Goal: Task Accomplishment & Management: Manage account settings

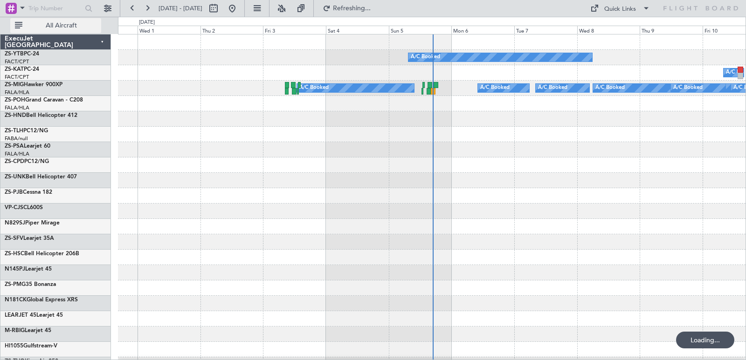
click at [78, 22] on button "All Aircraft" at bounding box center [55, 25] width 91 height 15
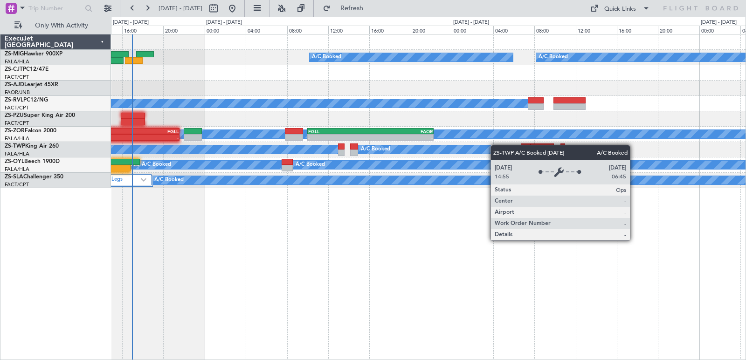
click at [494, 145] on div "A/C Booked A/C Booked A/C Booked A/C Booked A/C Booked A/C Booked A/C Booked A/…" at bounding box center [428, 111] width 634 height 154
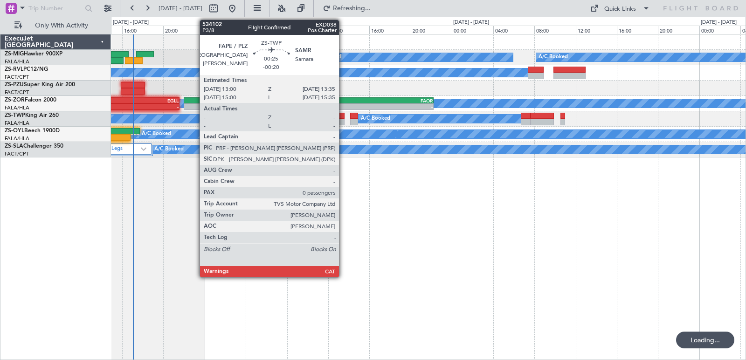
click at [343, 116] on div at bounding box center [341, 116] width 6 height 7
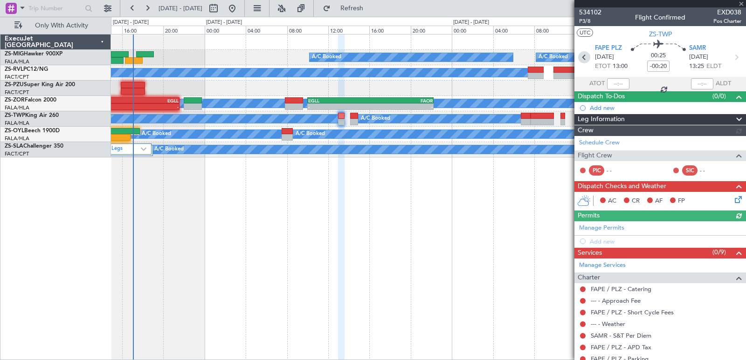
click at [585, 59] on icon at bounding box center [584, 57] width 12 height 12
type input "10:19"
type input "10:43"
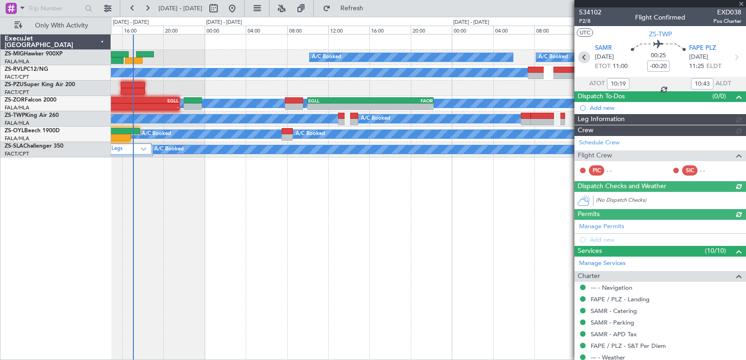
click at [585, 59] on icon at bounding box center [584, 57] width 12 height 12
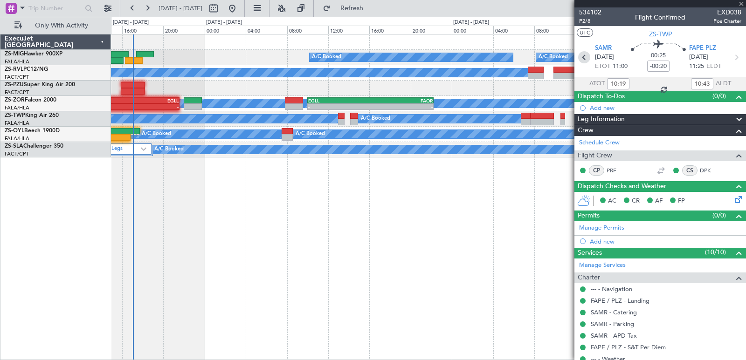
type input "09:20"
type input "09:54"
type input "4"
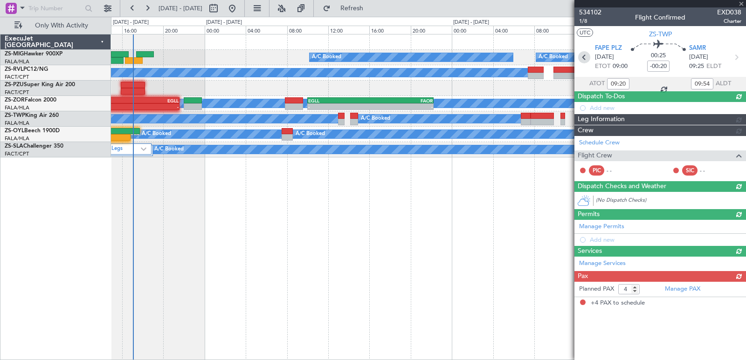
click at [585, 59] on icon at bounding box center [584, 57] width 12 height 12
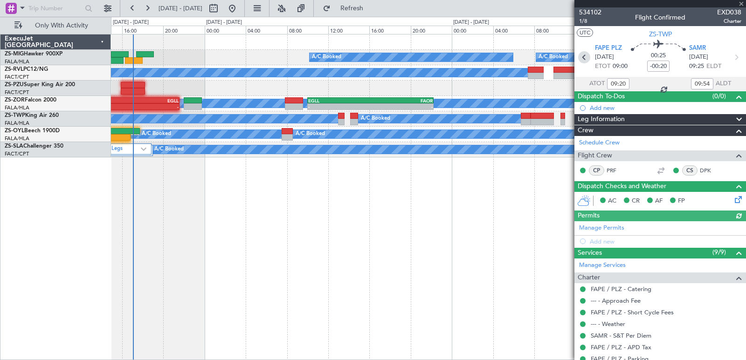
click at [583, 57] on icon at bounding box center [584, 57] width 12 height 12
type input "-00:10"
type input "05:26"
type input "07:35"
type input "0"
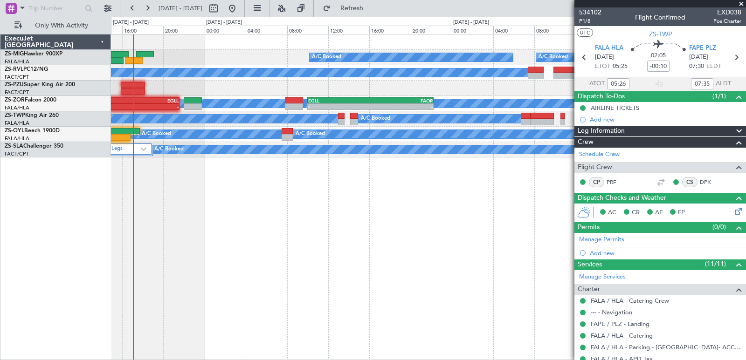
click at [730, 62] on icon at bounding box center [736, 57] width 12 height 12
type input "-00:20"
type input "09:20"
type input "09:54"
type input "4"
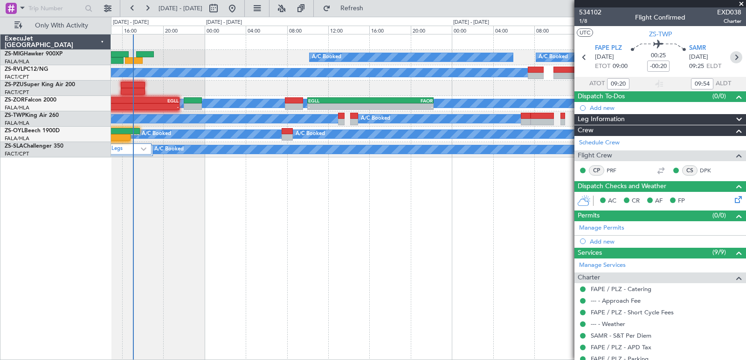
click at [730, 56] on icon at bounding box center [736, 57] width 12 height 12
type input "10:19"
type input "10:43"
type input "0"
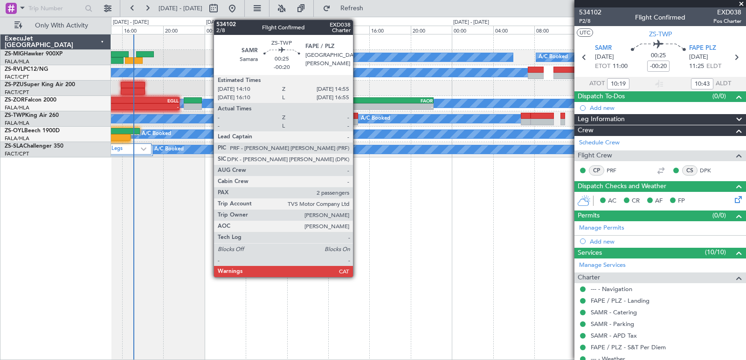
click at [357, 118] on div at bounding box center [354, 116] width 8 height 7
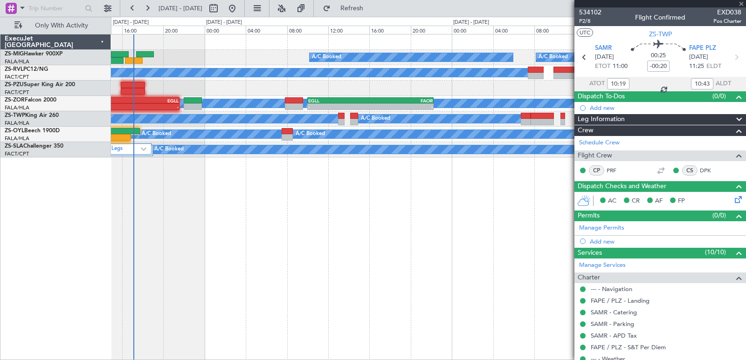
type input "2"
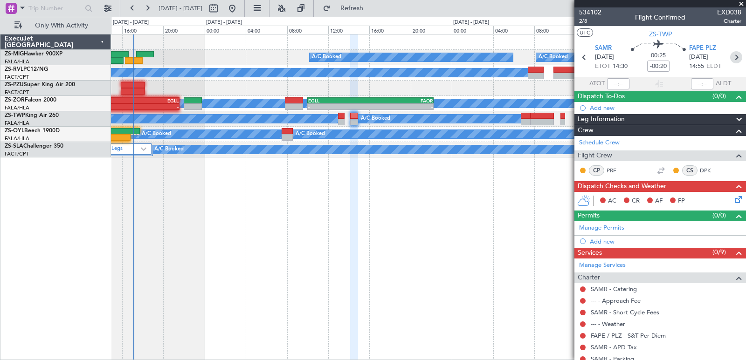
click at [730, 54] on icon at bounding box center [736, 57] width 12 height 12
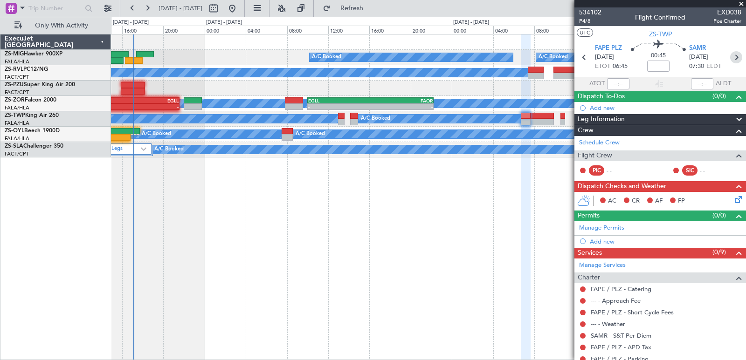
click at [730, 54] on icon at bounding box center [736, 57] width 12 height 12
type input "2"
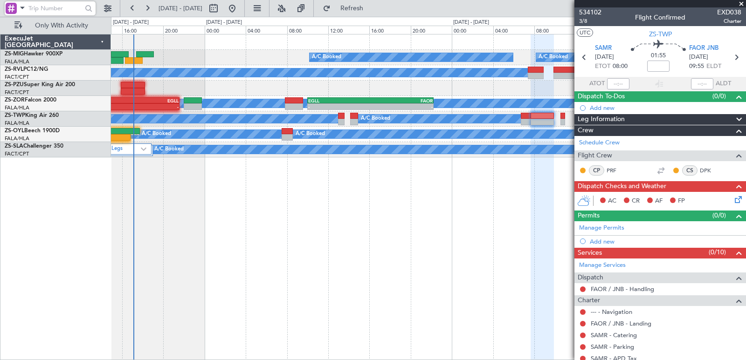
click at [69, 5] on input "text" at bounding box center [55, 8] width 54 height 14
type input "534102"
click at [83, 12] on div at bounding box center [89, 8] width 14 height 14
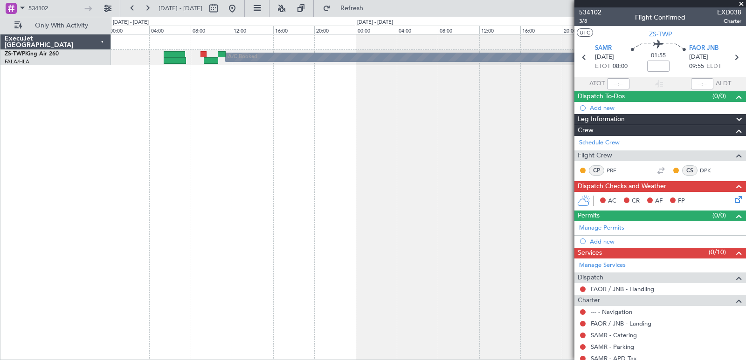
click at [475, 115] on div "A/C Booked" at bounding box center [428, 197] width 635 height 326
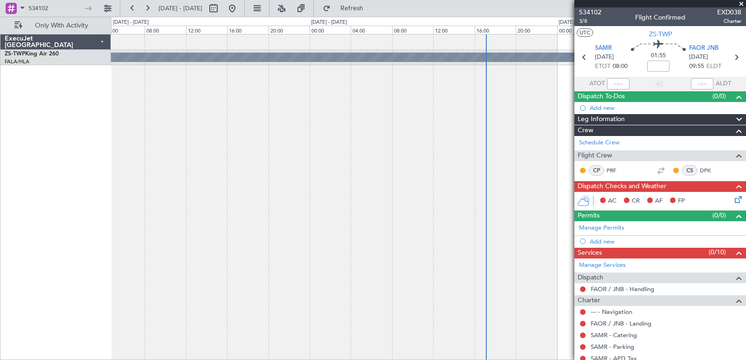
click at [181, 134] on div "A/C Booked A/C Booked" at bounding box center [428, 197] width 635 height 326
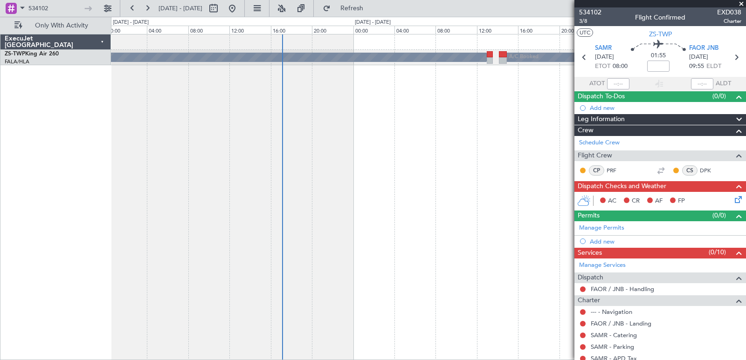
click at [15, 168] on div "A/C Booked A/C Booked ExecuJet South Africa ZS-TWP King Air 260 FALA/HLA Lanser…" at bounding box center [373, 189] width 746 height 344
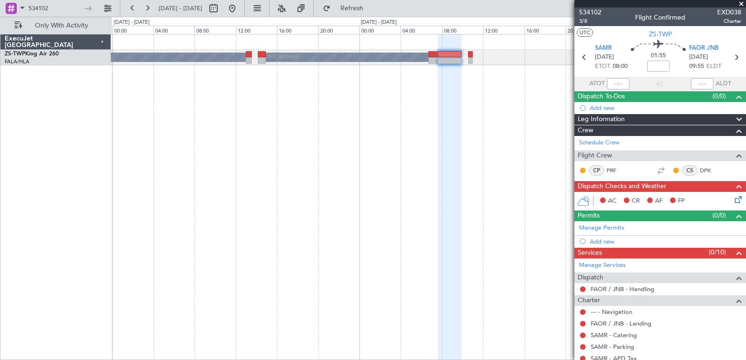
click at [218, 166] on div "A/C Booked A/C Booked" at bounding box center [428, 197] width 635 height 326
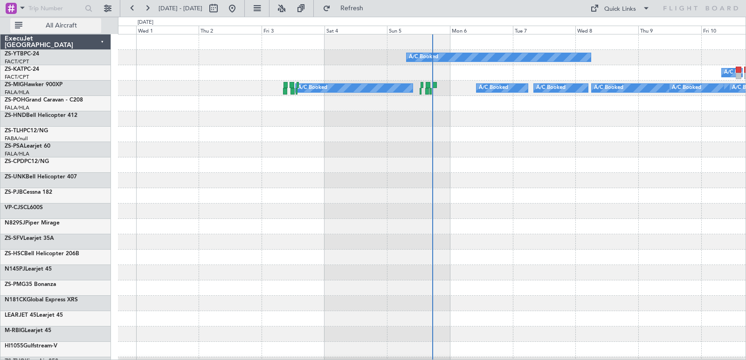
click at [76, 25] on span "All Aircraft" at bounding box center [61, 25] width 74 height 7
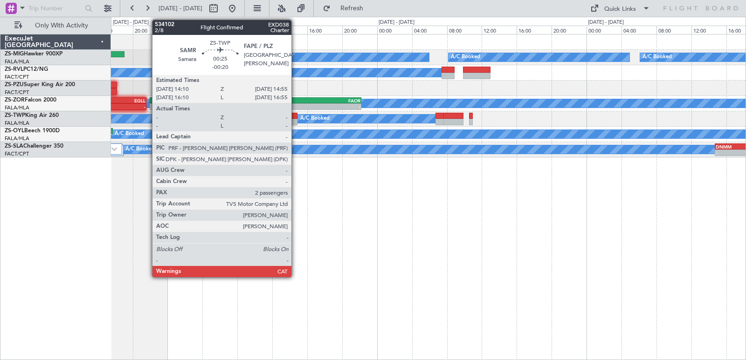
click at [296, 117] on div at bounding box center [294, 116] width 7 height 7
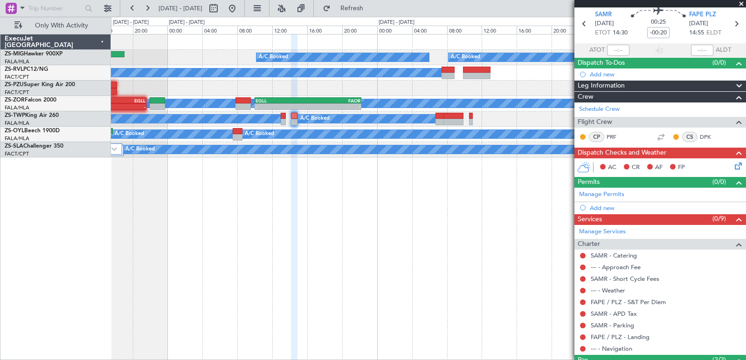
scroll to position [96, 0]
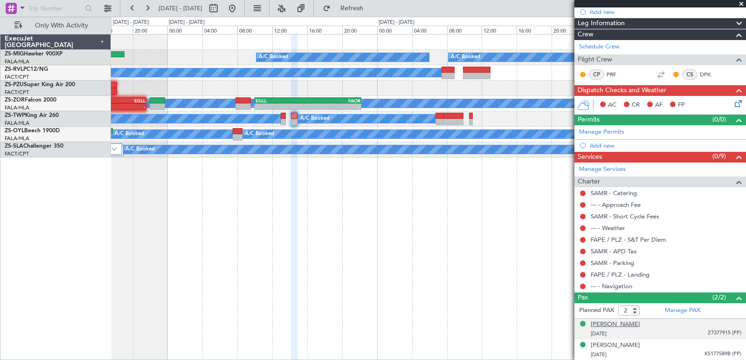
click at [602, 323] on div "Jayesh Arvind Bendre" at bounding box center [615, 324] width 49 height 9
click at [606, 326] on div "Jayesh Arvind Bendre" at bounding box center [615, 324] width 49 height 9
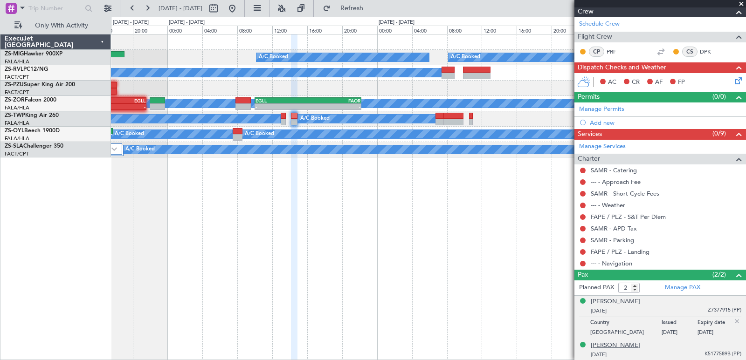
click at [617, 348] on div "Srinivasan Venu" at bounding box center [615, 345] width 49 height 9
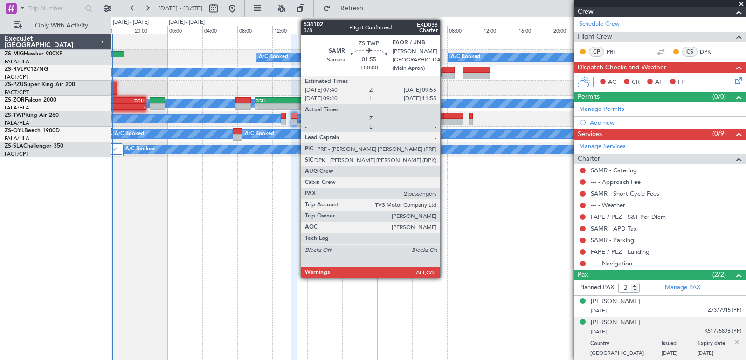
click at [444, 120] on div at bounding box center [453, 122] width 20 height 7
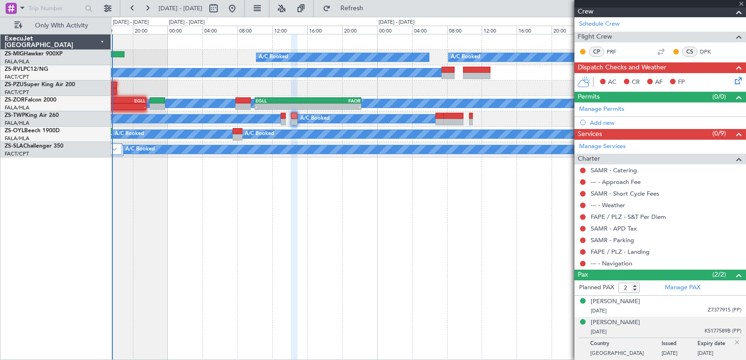
click at [444, 120] on div at bounding box center [453, 122] width 20 height 7
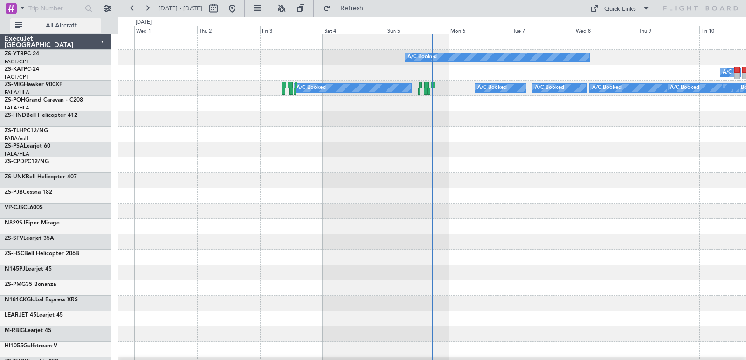
click at [79, 28] on span "All Aircraft" at bounding box center [61, 25] width 74 height 7
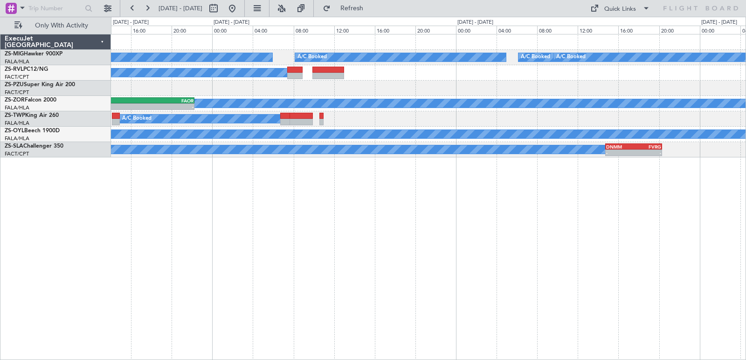
click at [473, 236] on div "A/C Booked A/C Booked A/C Booked A/C Booked A/C Booked A/C Booked A/C Booked A/…" at bounding box center [428, 197] width 635 height 326
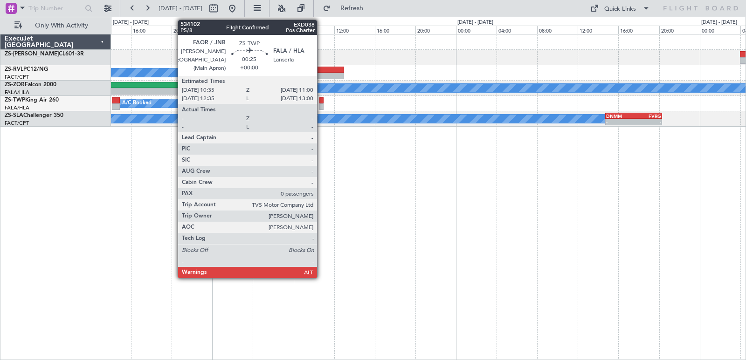
click at [321, 101] on div at bounding box center [321, 100] width 5 height 7
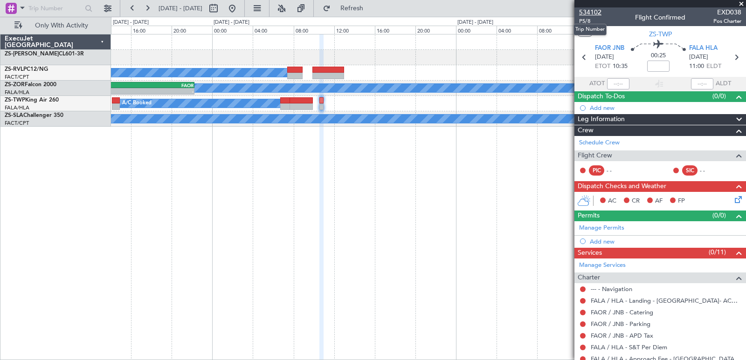
click at [593, 13] on span "534102" at bounding box center [590, 12] width 22 height 10
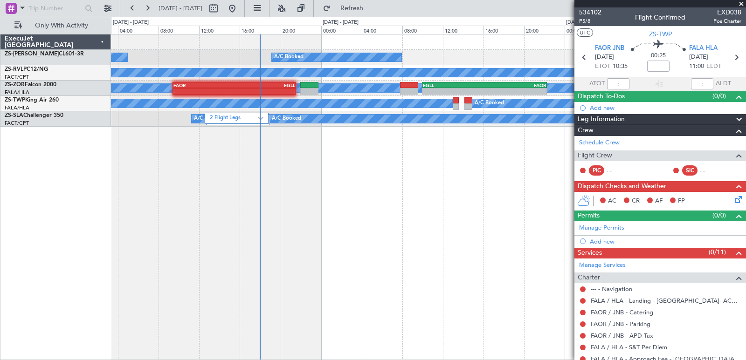
click at [535, 235] on div "A/C Booked A/C Booked A/C Booked A/C Booked A/C Booked A/C Booked - - EGLL 10:0…" at bounding box center [428, 197] width 635 height 326
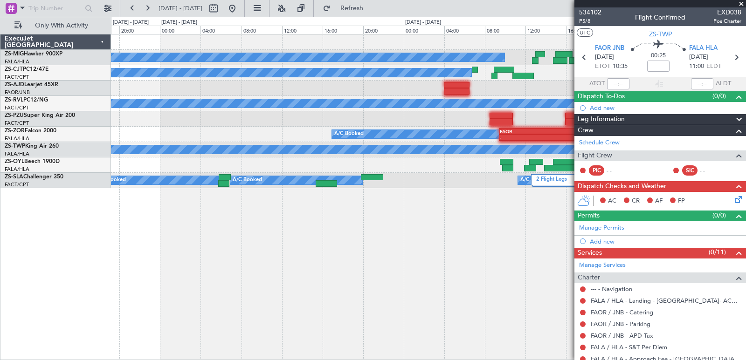
click at [567, 284] on div "A/C Booked A/C Booked A/C Booked A/C Booked A/C Booked A/C Booked A/C Booked A/…" at bounding box center [428, 197] width 635 height 326
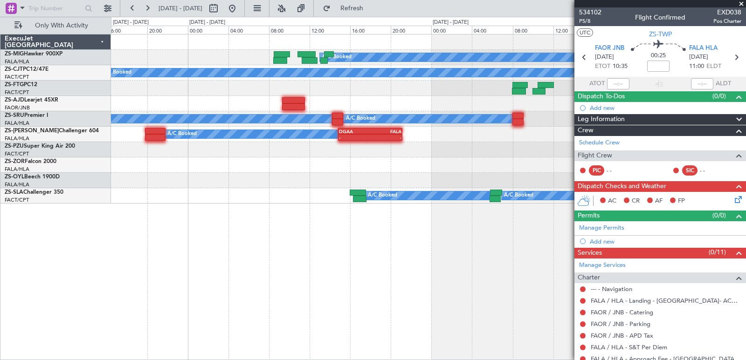
click at [474, 281] on div "A/C Booked A/C Booked A/C Booked A/C Booked A/C Booked A/C Booked - - DGAA 14:5…" at bounding box center [428, 197] width 635 height 326
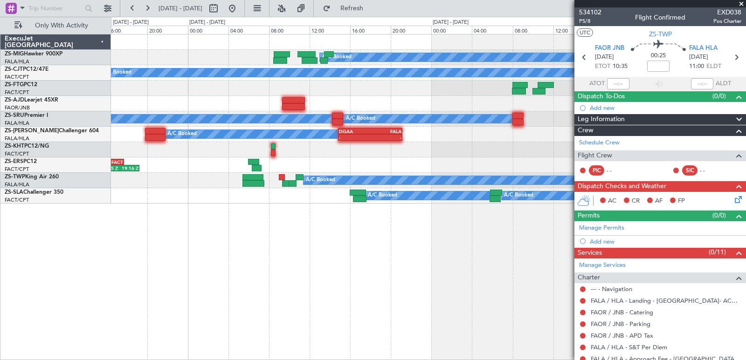
click at [247, 217] on div "A/C Booked A/C Booked A/C Booked A/C Booked A/C Booked A/C Booked - - DGAA 14:5…" at bounding box center [428, 197] width 635 height 326
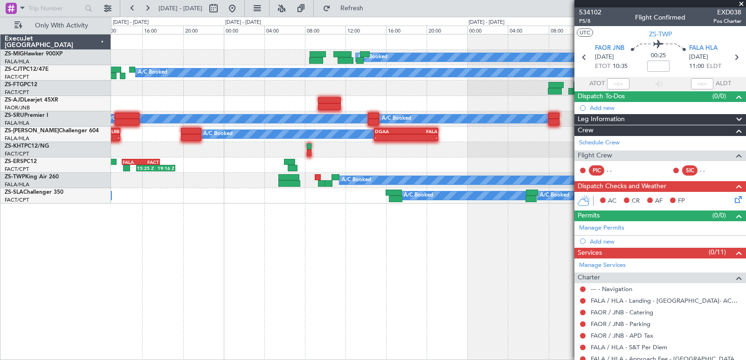
click at [282, 235] on div "A/C Booked A/C Booked A/C Booked A/C Booked A/C Booked A/C Booked - - DGAA 14:5…" at bounding box center [428, 197] width 635 height 326
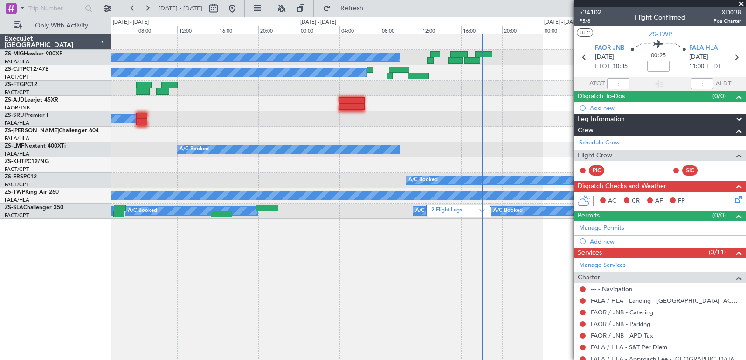
click at [0, 269] on div "A/C Booked A/C Booked A/C Booked A/C Booked A/C Booked A/C Booked A/C Booked A/…" at bounding box center [373, 189] width 746 height 344
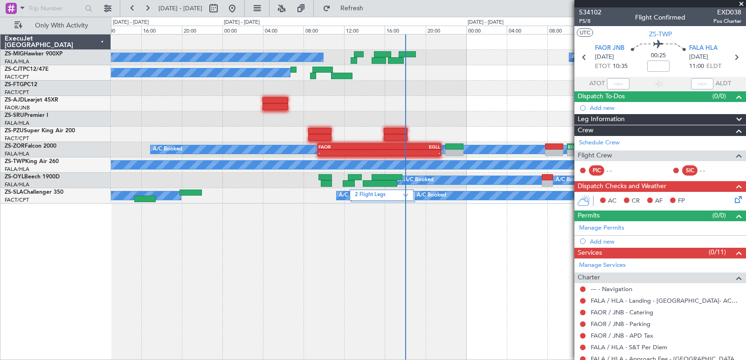
click at [327, 209] on div "A/C Booked A/C Booked A/C Booked A/C Booked A/C Booked A/C Booked A/C Booked - …" at bounding box center [428, 197] width 635 height 326
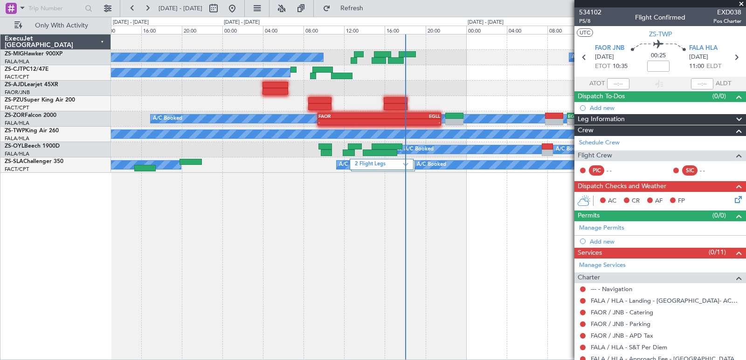
click at [327, 209] on div "A/C Booked A/C Booked A/C Booked A/C Booked A/C Booked A/C Booked - - FAOR 09:2…" at bounding box center [428, 197] width 635 height 326
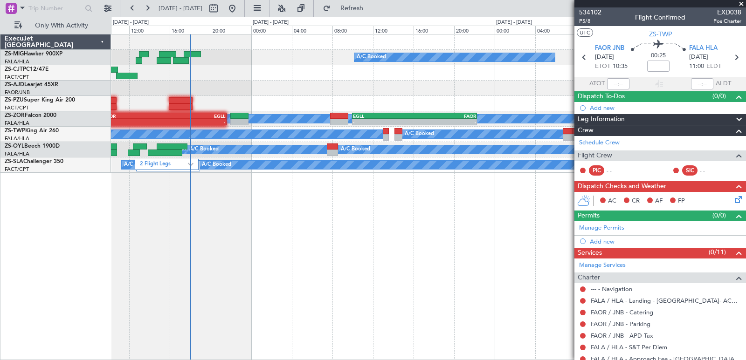
click at [136, 247] on div "A/C Booked A/C Booked A/C Booked A/C Booked A/C Booked A/C Booked A/C Booked A/…" at bounding box center [428, 197] width 635 height 326
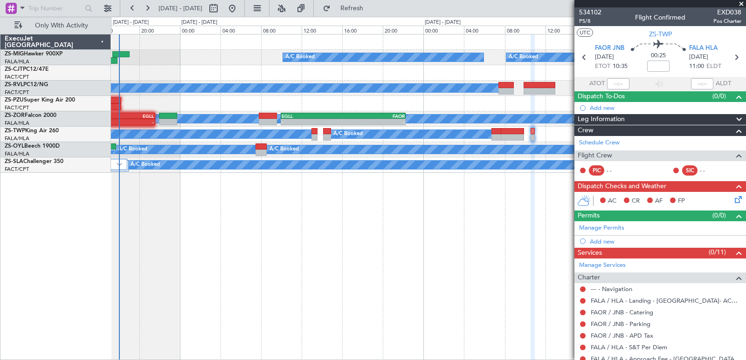
click at [325, 178] on div "A/C Booked A/C Booked A/C Booked A/C Booked A/C Booked A/C Booked A/C Booked A/…" at bounding box center [428, 197] width 635 height 326
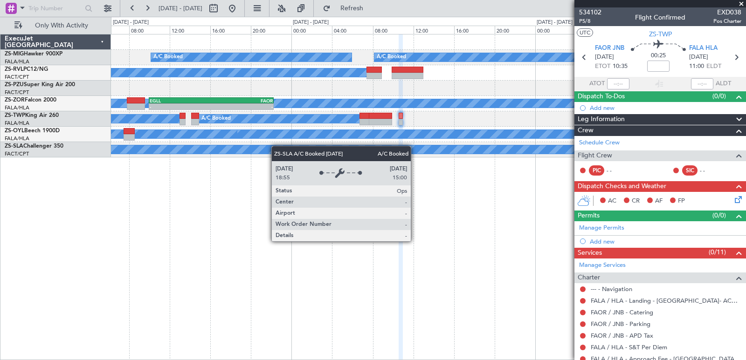
click at [266, 152] on div "A/C Booked A/C Booked A/C Booked A/C Booked A/C Booked A/C Booked A/C Booked A/…" at bounding box center [428, 95] width 634 height 123
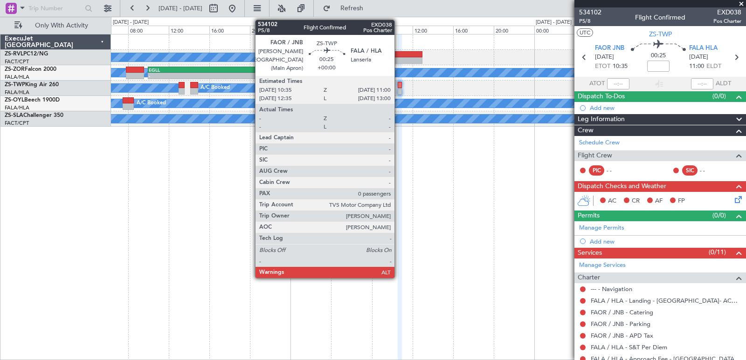
click at [399, 90] on div at bounding box center [400, 91] width 5 height 7
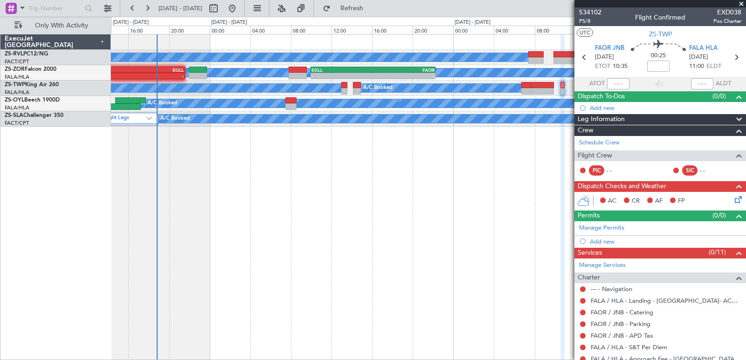
click at [412, 222] on div "A/C Booked A/C Booked A/C Booked A/C Booked - - EGLL 10:00 Z FAOR 22:15 Z FAOR …" at bounding box center [428, 197] width 635 height 326
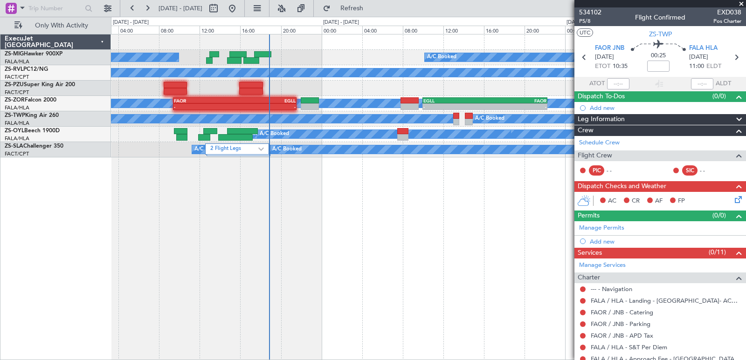
click at [316, 181] on div "A/C Booked A/C Booked A/C Booked A/C Booked A/C Booked A/C Booked A/C Booked A/…" at bounding box center [428, 197] width 635 height 326
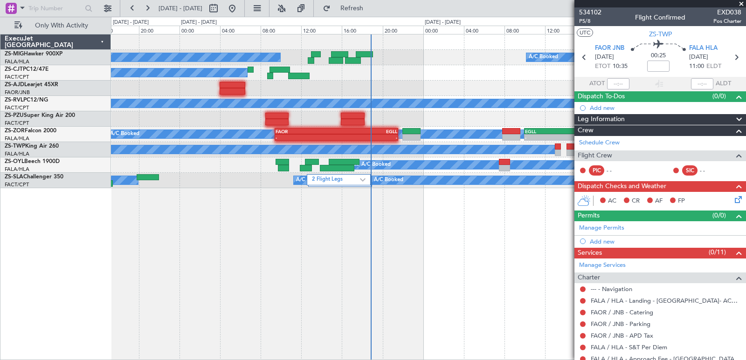
click at [418, 212] on div "A/C Booked A/C Booked A/C Booked A/C Booked A/C Booked A/C Booked A/C Booked A/…" at bounding box center [428, 197] width 635 height 326
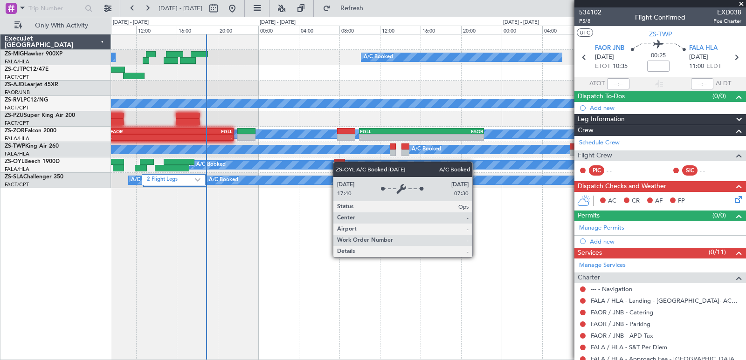
click at [311, 165] on div "A/C Booked A/C Booked A/C Booked A/C Booked A/C Booked A/C Booked A/C Booked A/…" at bounding box center [428, 111] width 634 height 154
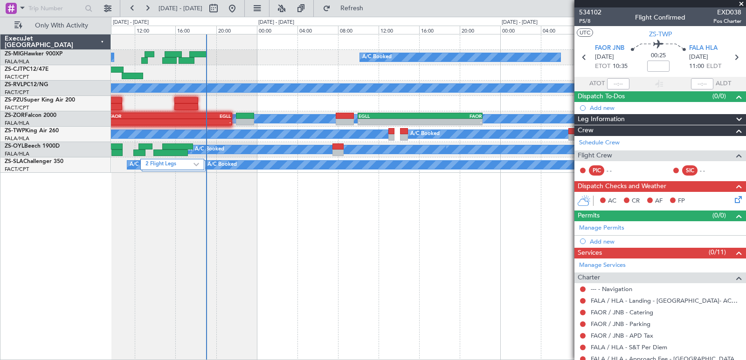
click at [744, 4] on span at bounding box center [741, 4] width 9 height 8
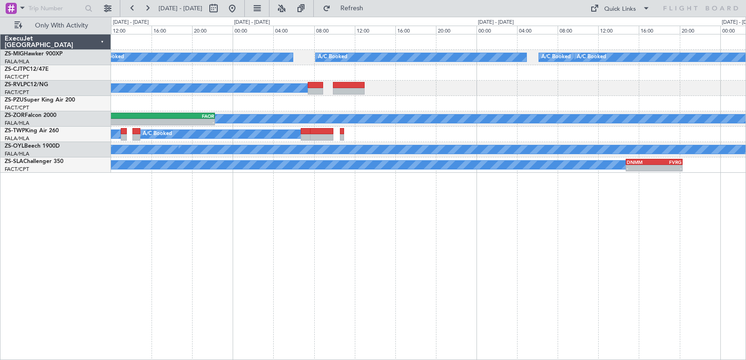
click at [388, 211] on div "A/C Booked A/C Booked A/C Booked A/C Booked A/C Booked A/C Booked A/C Booked A/…" at bounding box center [428, 197] width 635 height 326
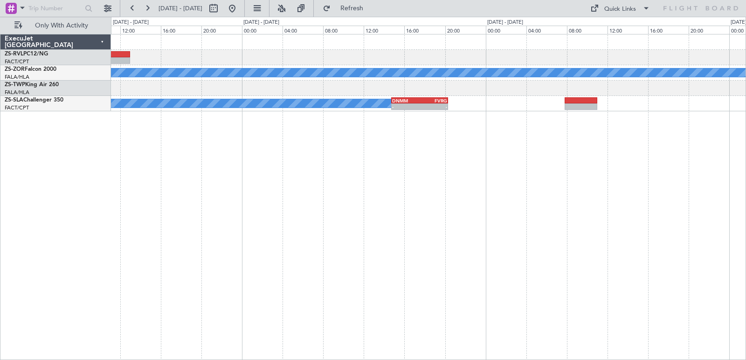
click at [402, 181] on div "A/C Unavailable A/C Booked A/C Booked A/C Booked A/C Booked A/C Booked - - EGLL…" at bounding box center [428, 197] width 635 height 326
